Goal: Task Accomplishment & Management: Manage account settings

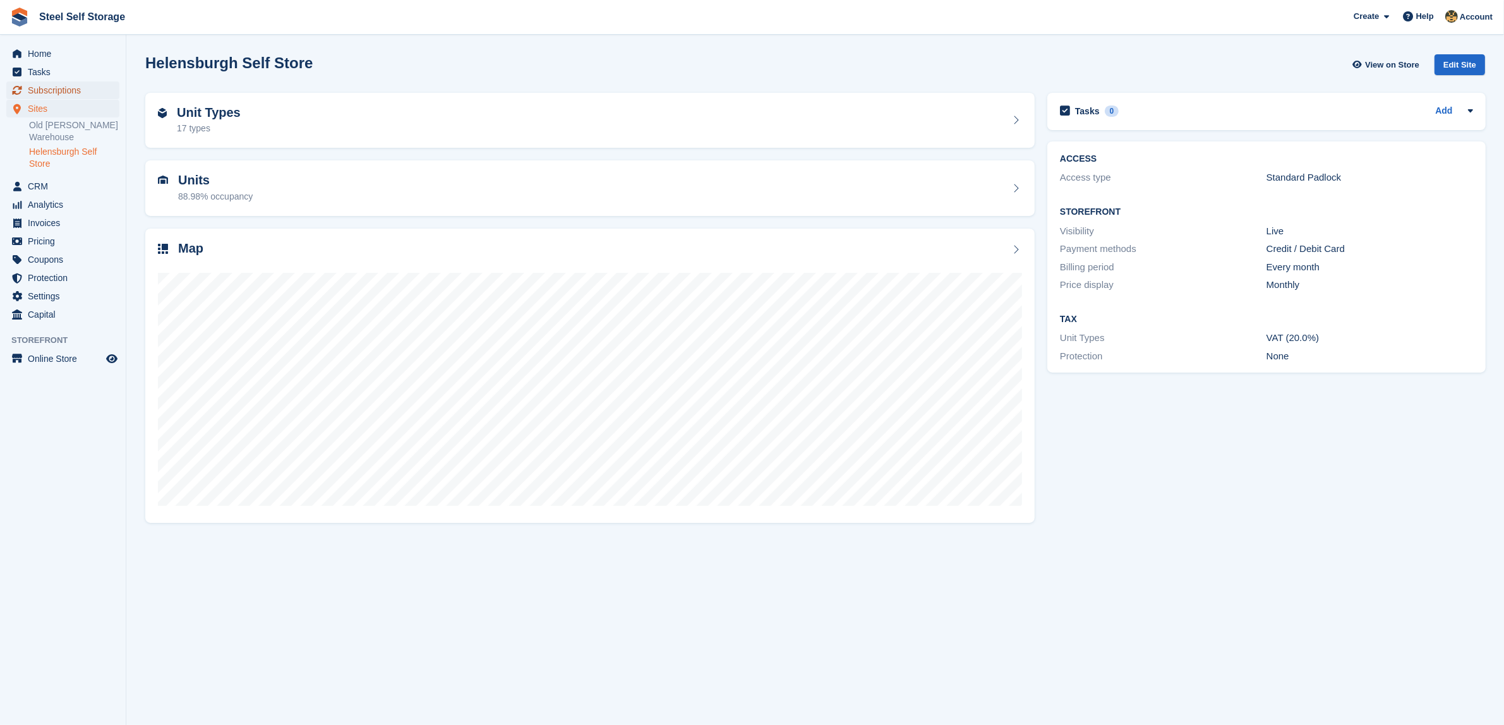
click at [80, 90] on span "Subscriptions" at bounding box center [66, 90] width 76 height 18
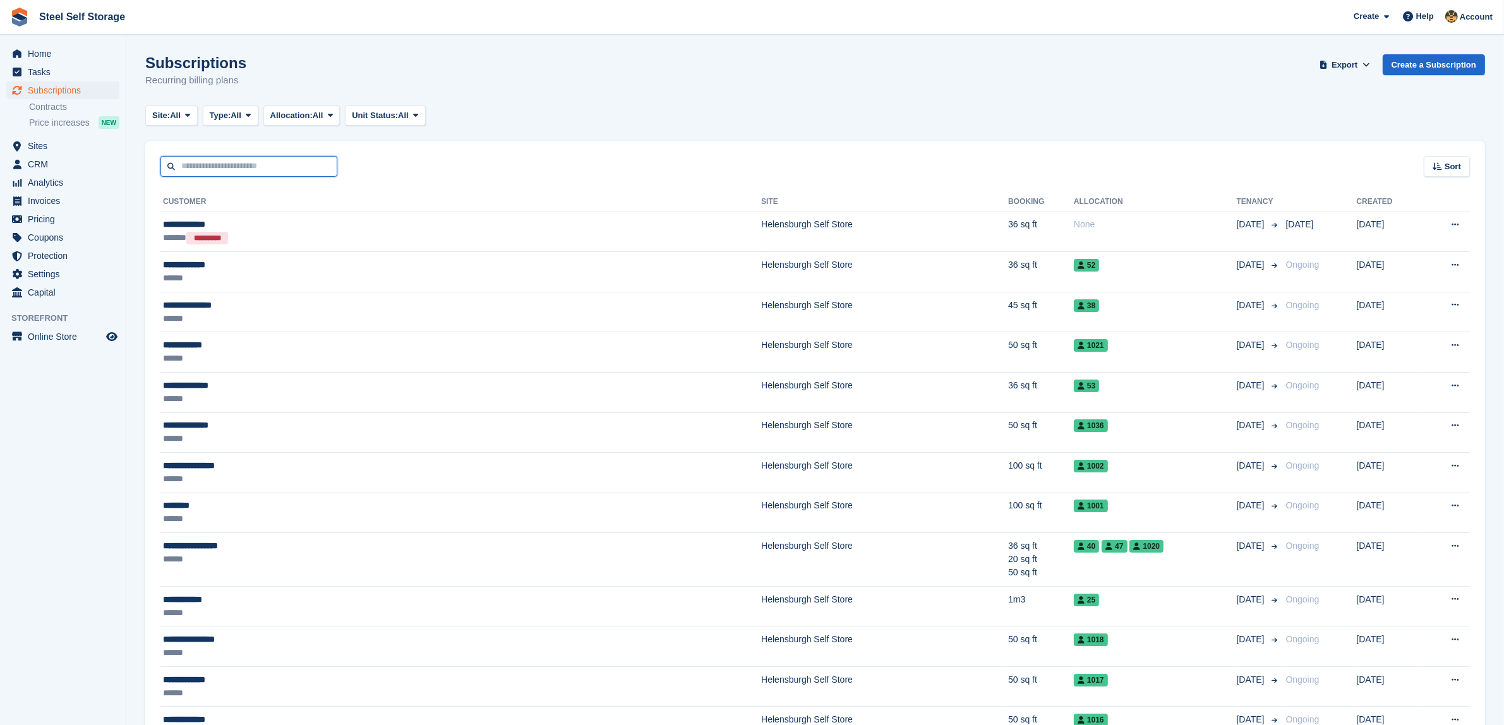
click at [263, 168] on input "text" at bounding box center [248, 166] width 177 height 21
type input "*****"
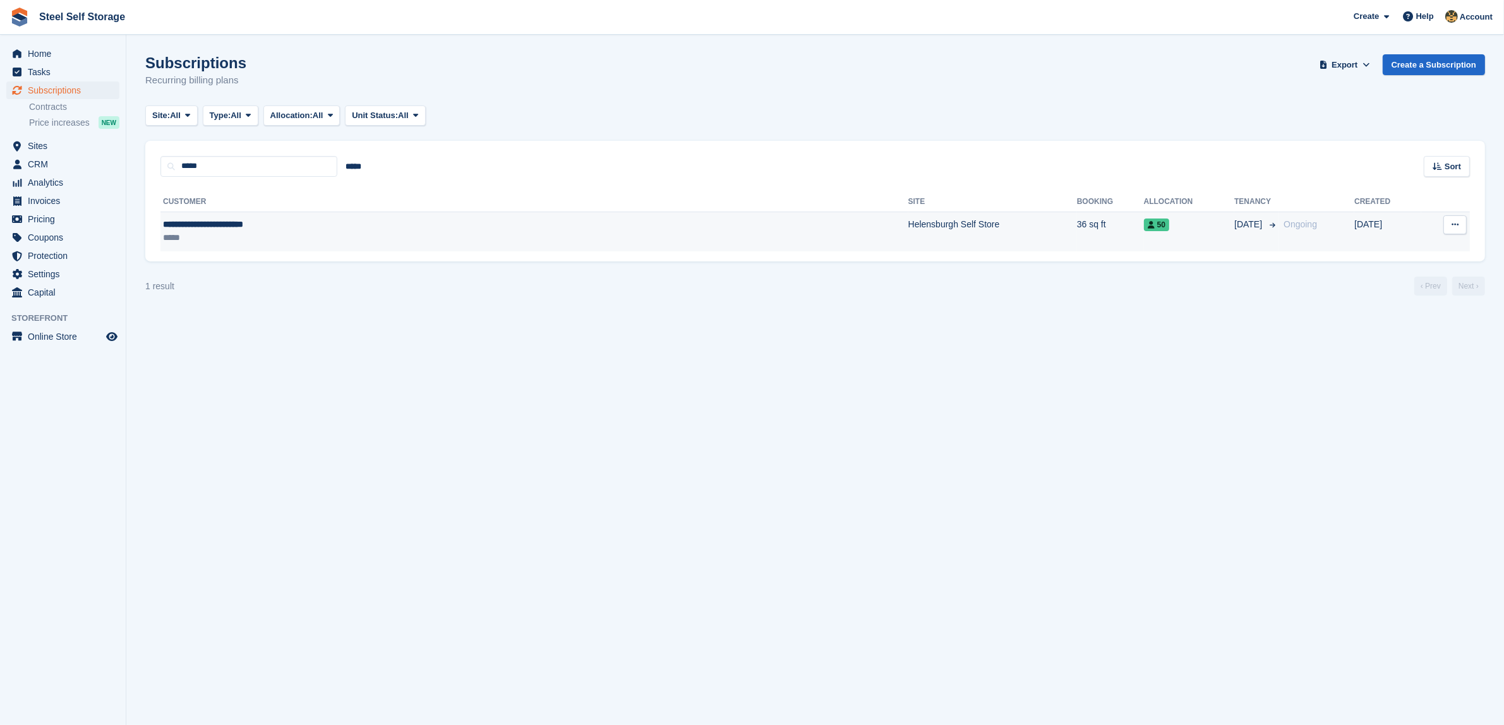
click at [332, 229] on div "**********" at bounding box center [364, 224] width 402 height 13
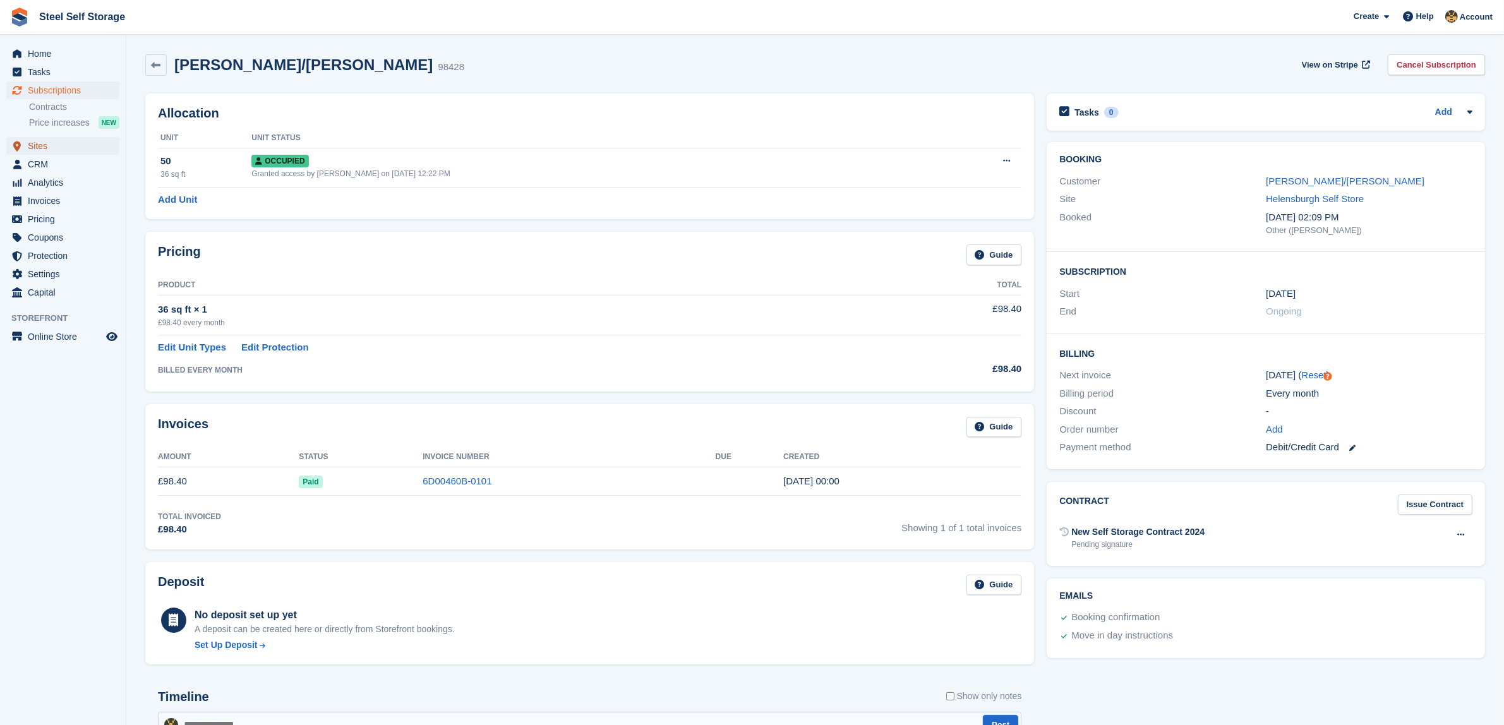
click at [52, 143] on span "Sites" at bounding box center [66, 146] width 76 height 18
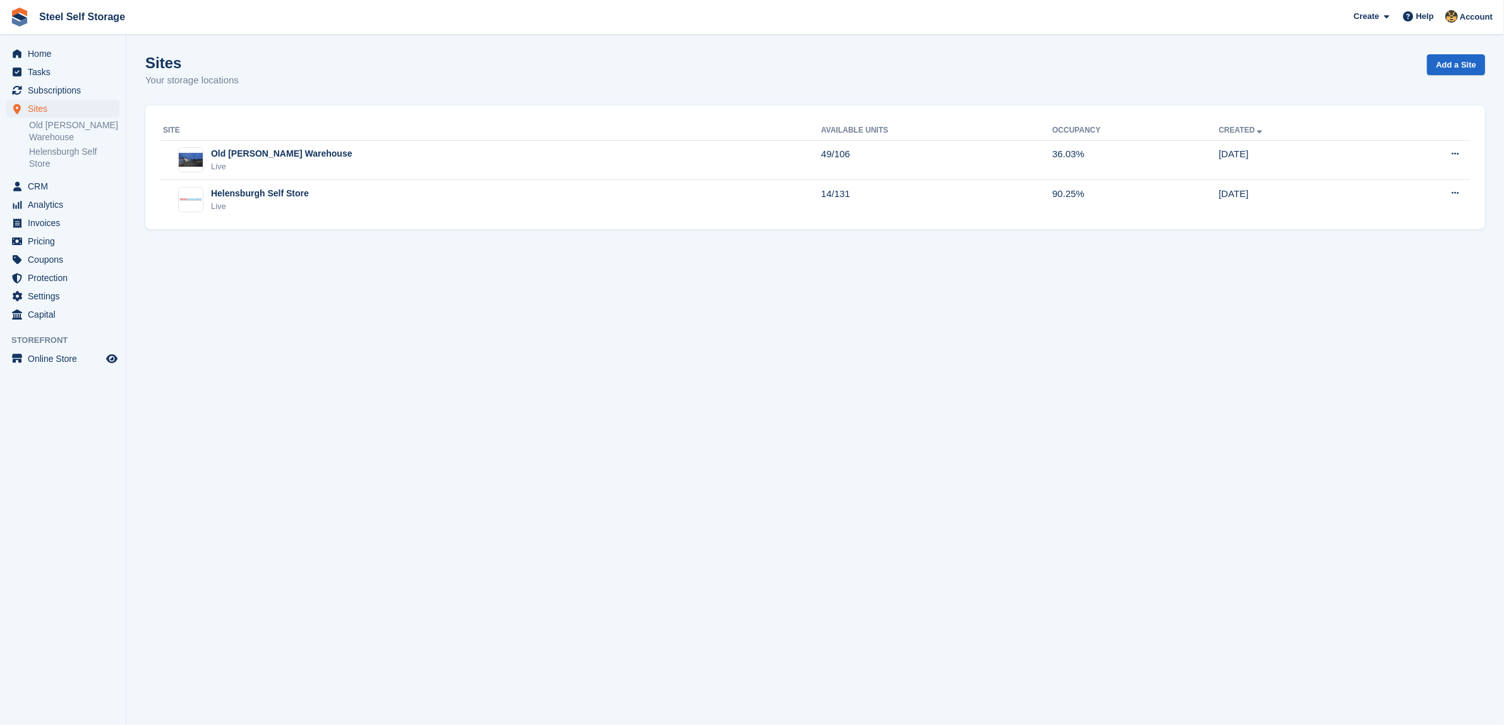
click at [52, 167] on link "Helensburgh Self Store" at bounding box center [74, 158] width 90 height 24
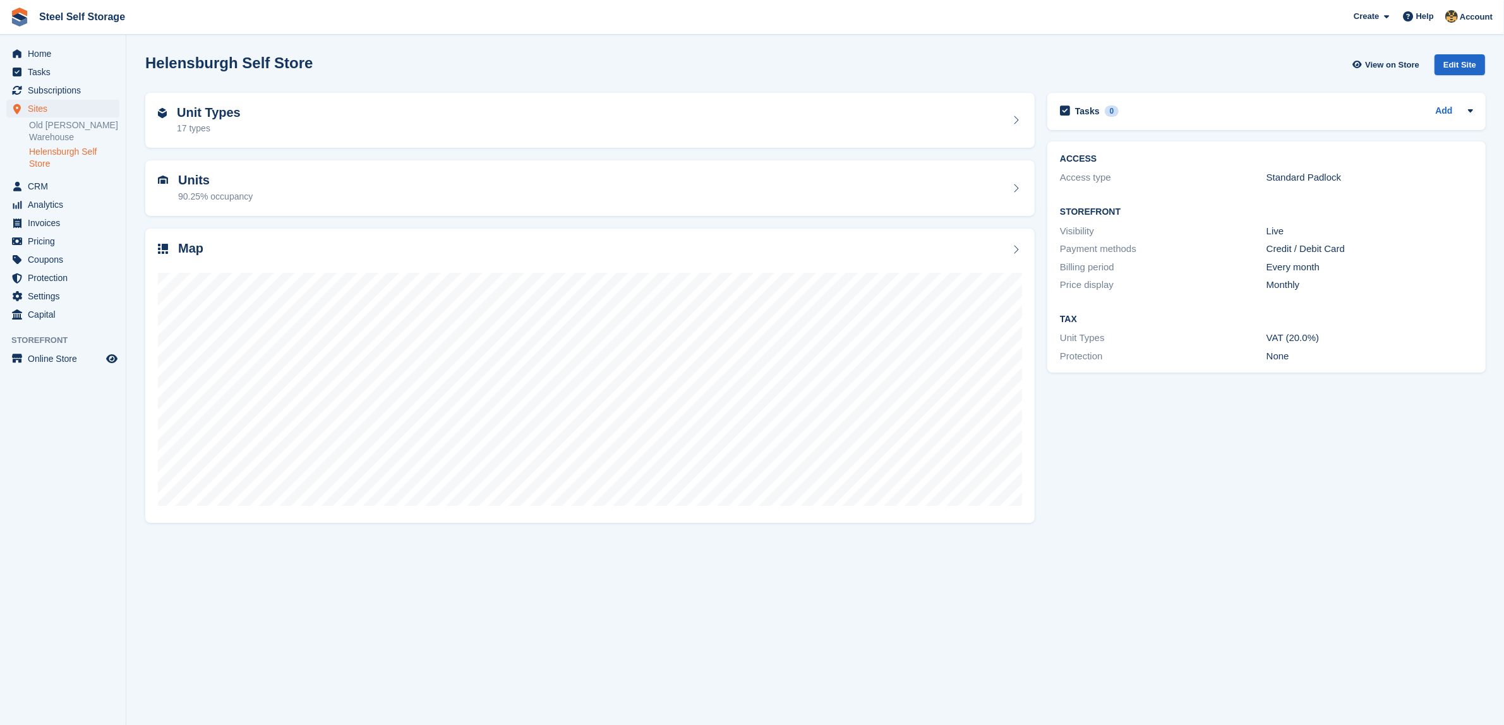
click at [62, 188] on span "CRM" at bounding box center [66, 186] width 76 height 18
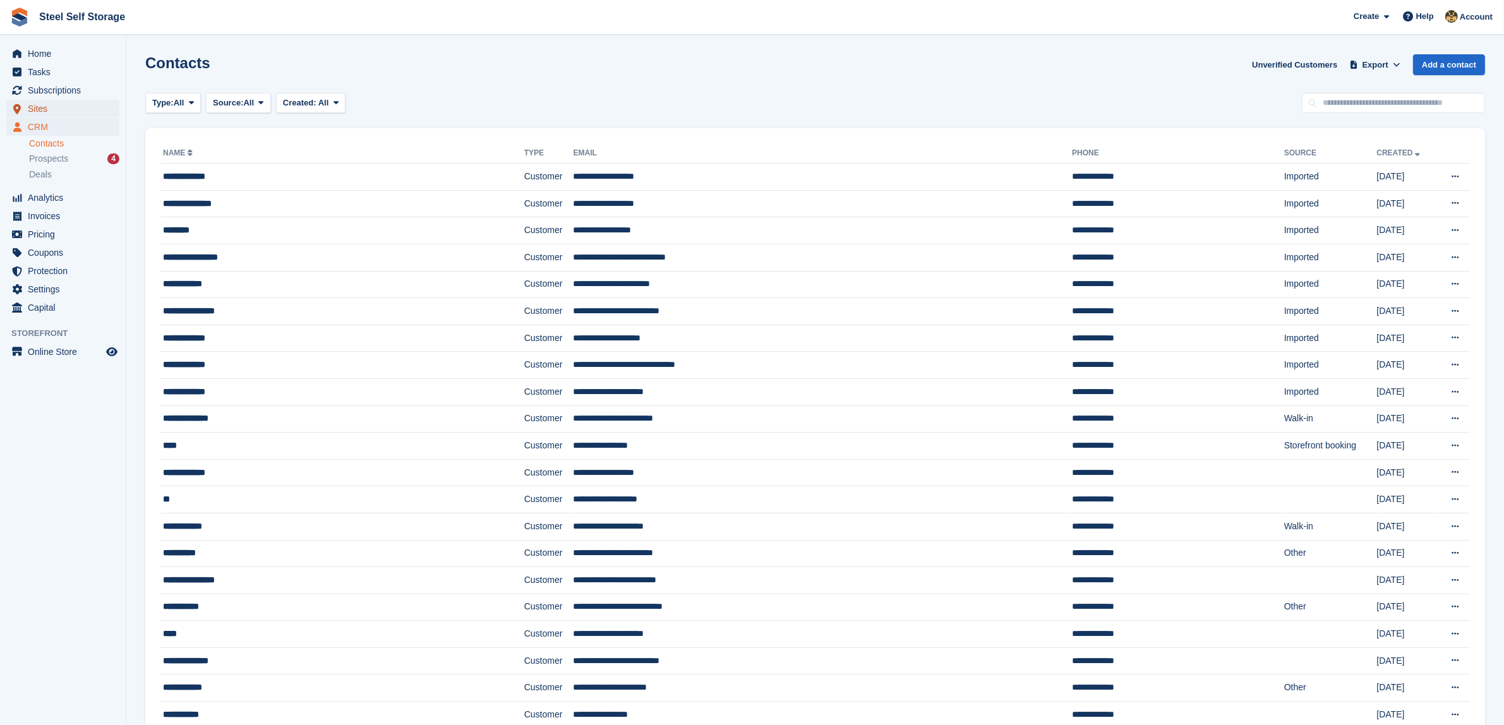
click at [83, 111] on span "Sites" at bounding box center [66, 109] width 76 height 18
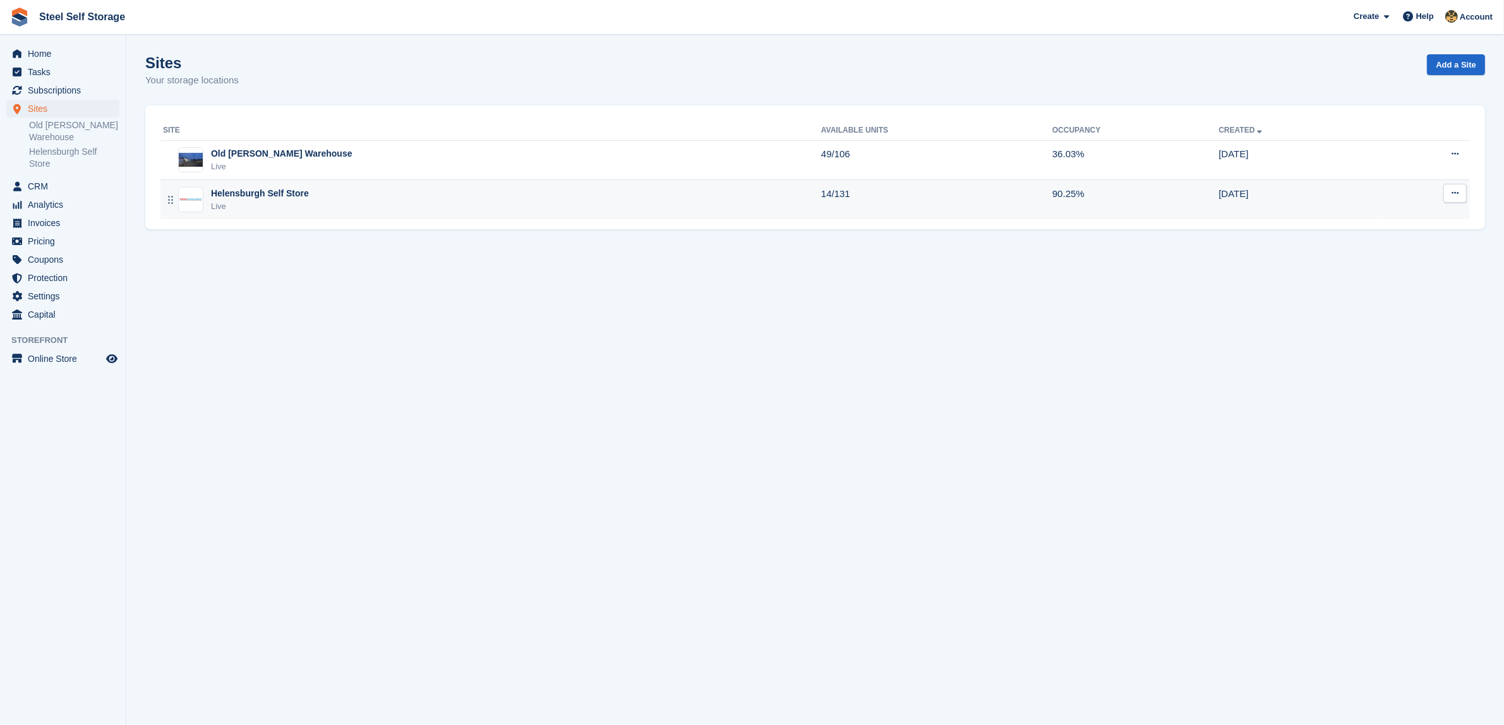
click at [292, 188] on div "Helensburgh Self Store" at bounding box center [260, 193] width 98 height 13
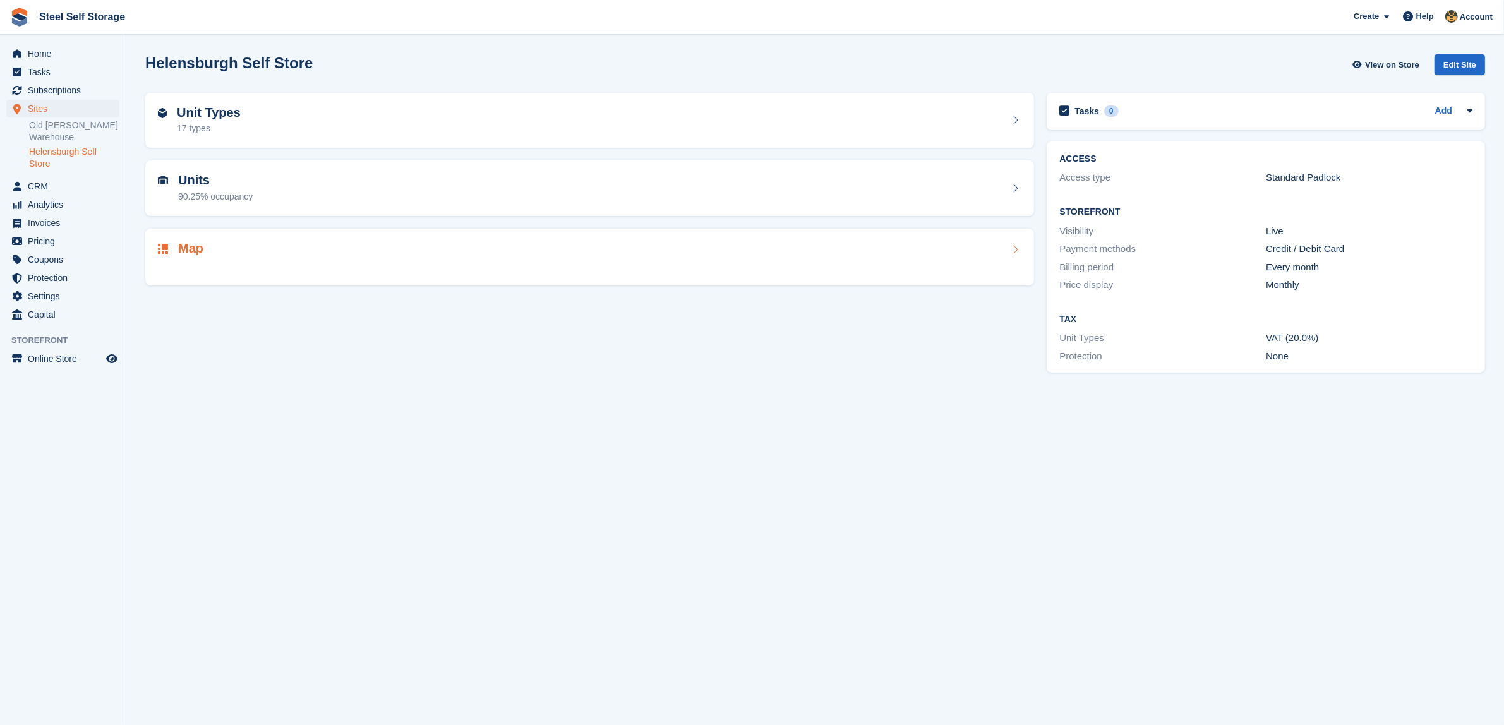
click at [310, 265] on div at bounding box center [589, 265] width 863 height 15
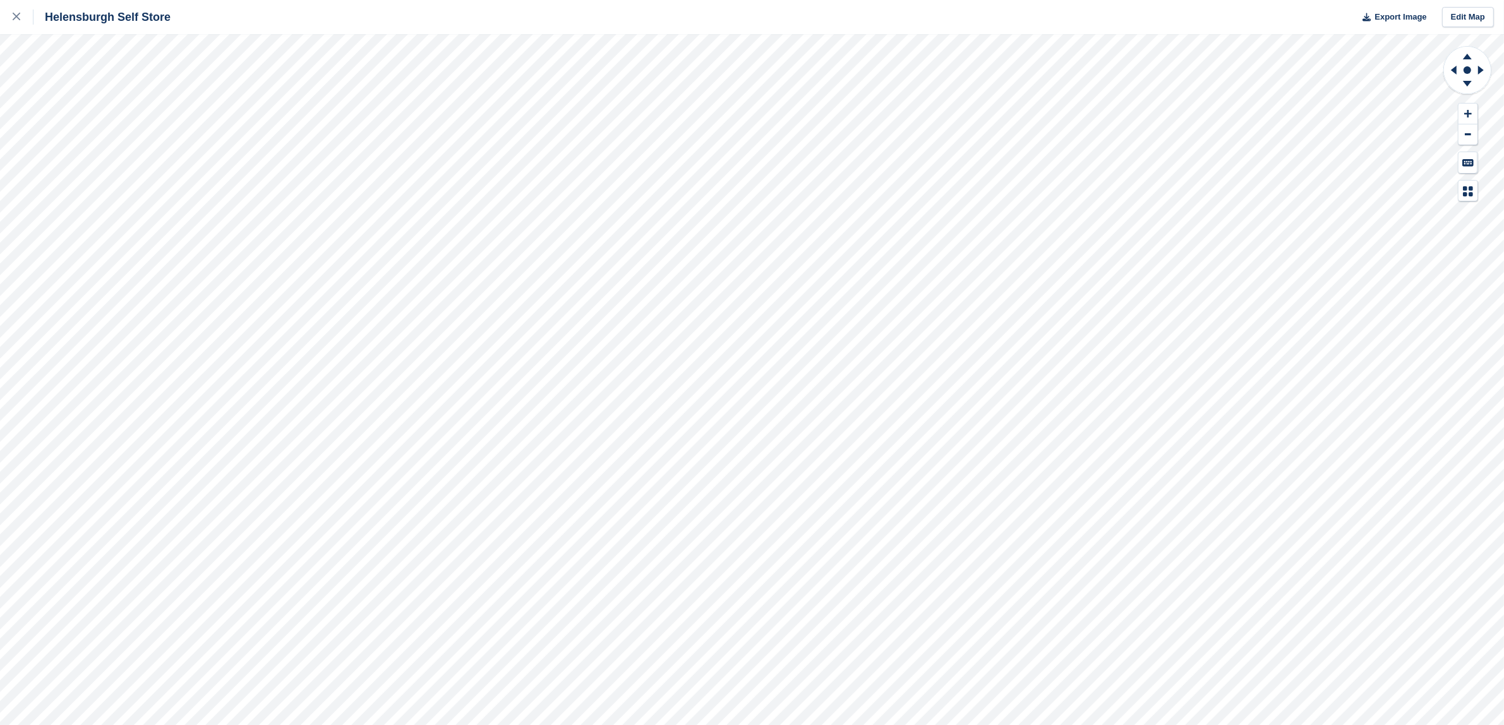
click at [0, 475] on html "Helensburgh Self Store Export Image Edit Map" at bounding box center [752, 362] width 1504 height 725
click at [13, 13] on div at bounding box center [23, 16] width 21 height 15
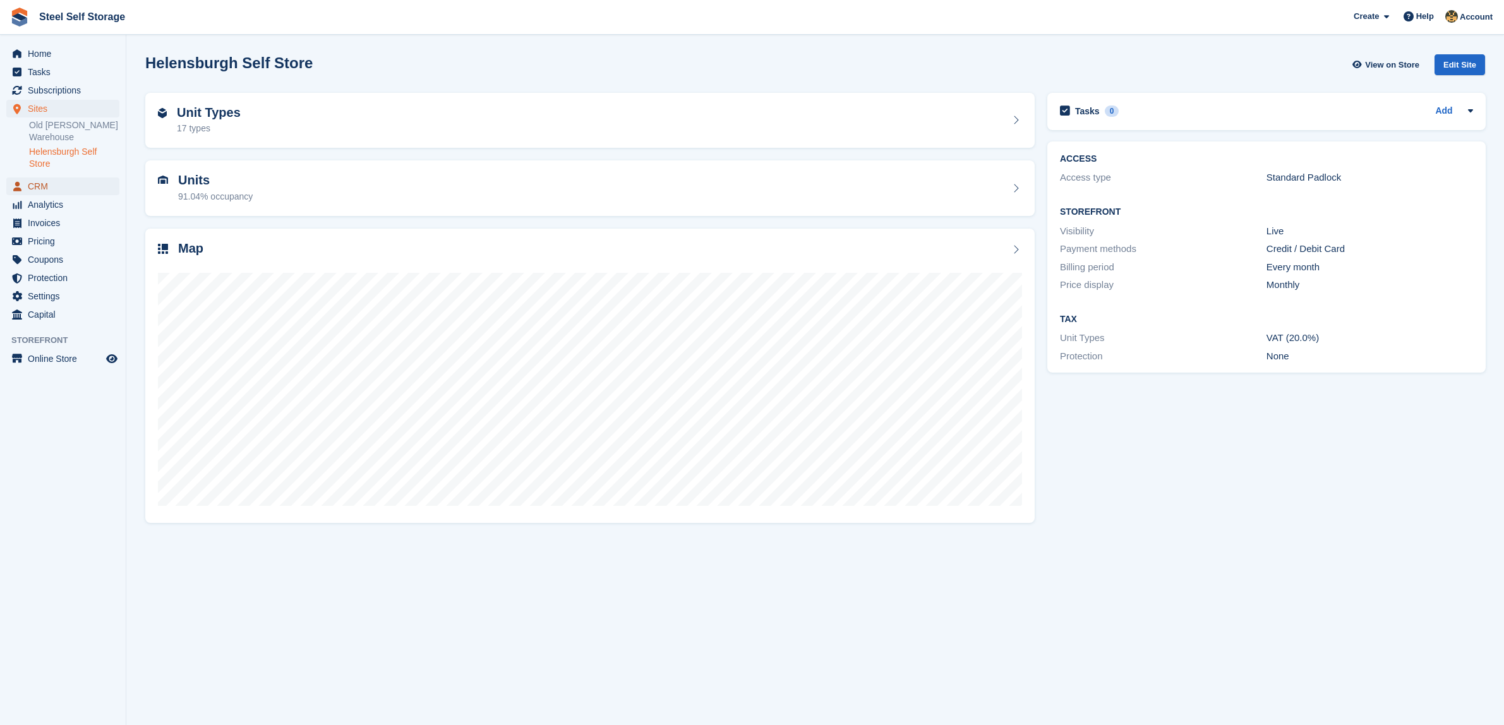
click at [69, 182] on span "CRM" at bounding box center [66, 186] width 76 height 18
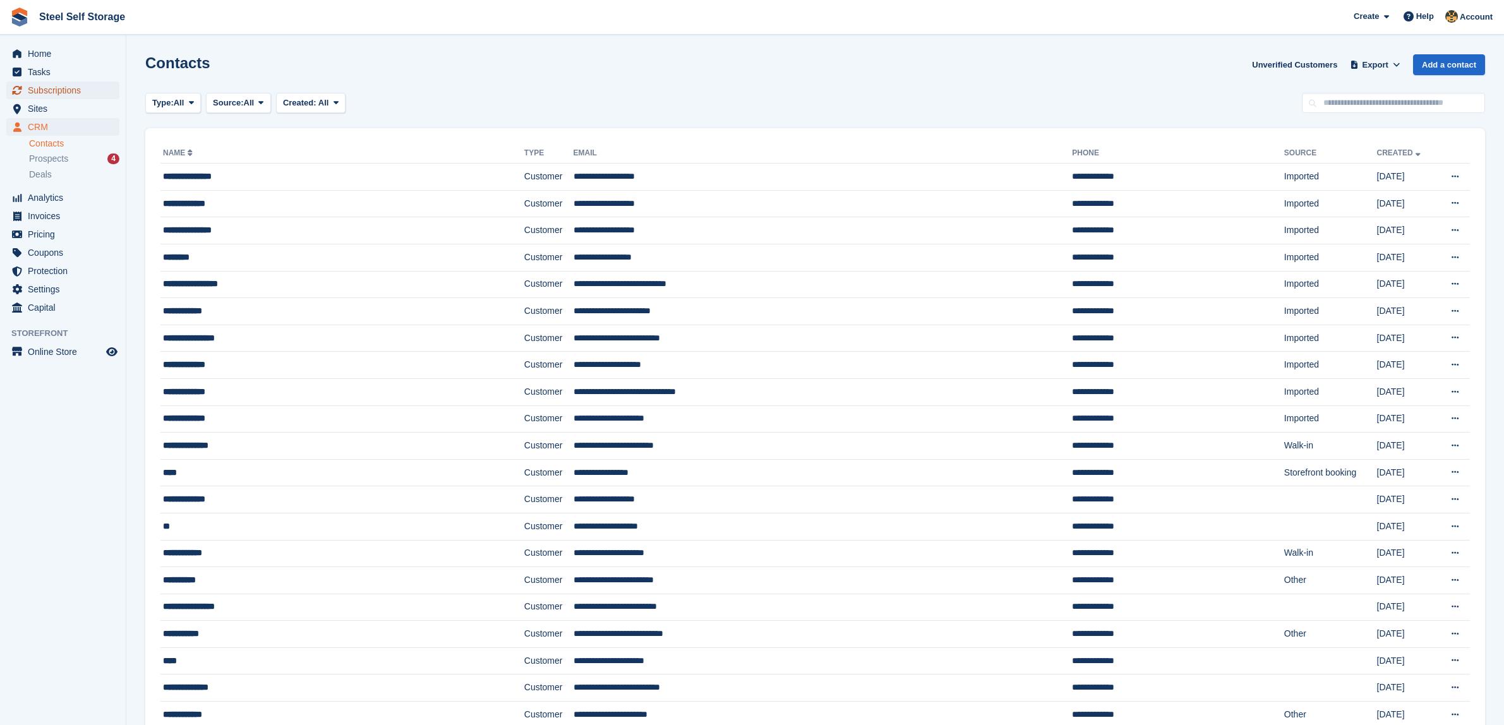
click at [73, 88] on span "Subscriptions" at bounding box center [66, 90] width 76 height 18
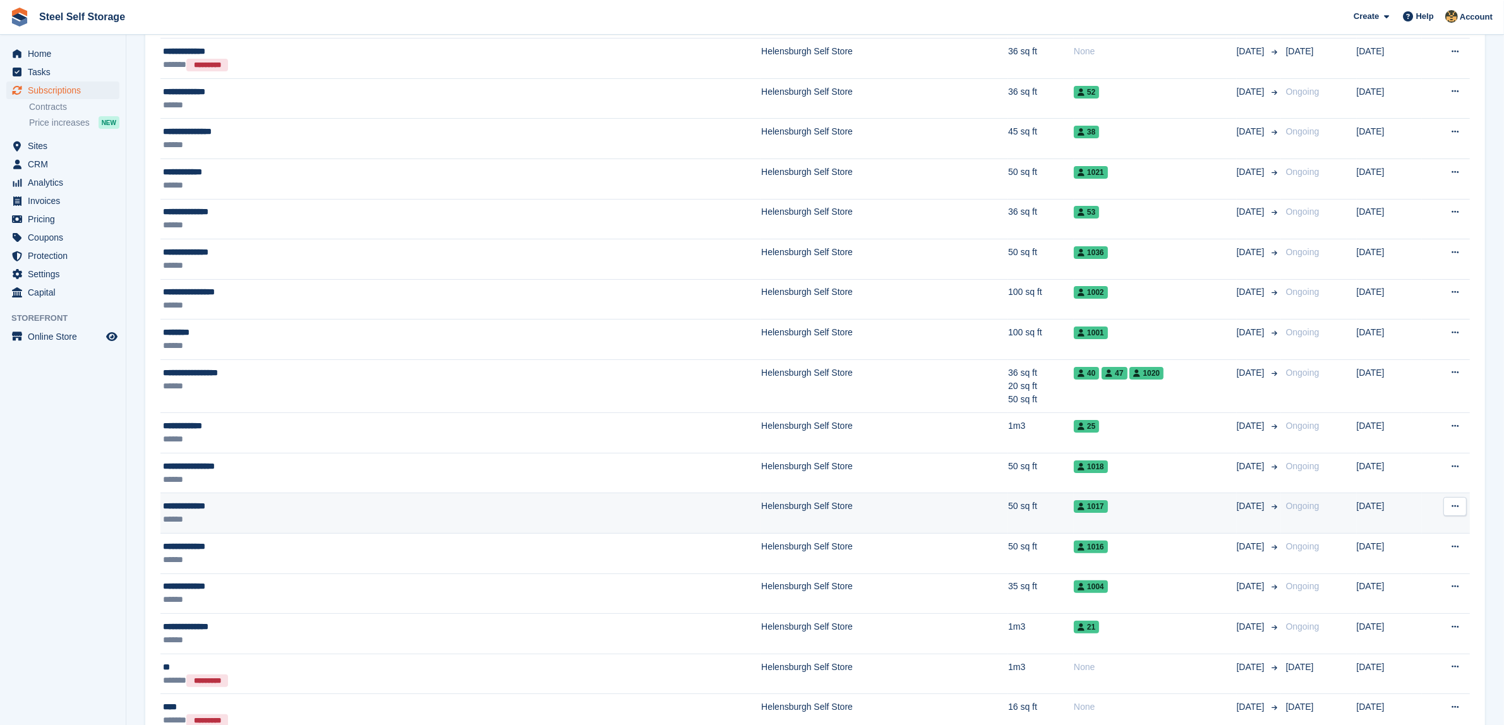
scroll to position [474, 0]
